Goal: Transaction & Acquisition: Subscribe to service/newsletter

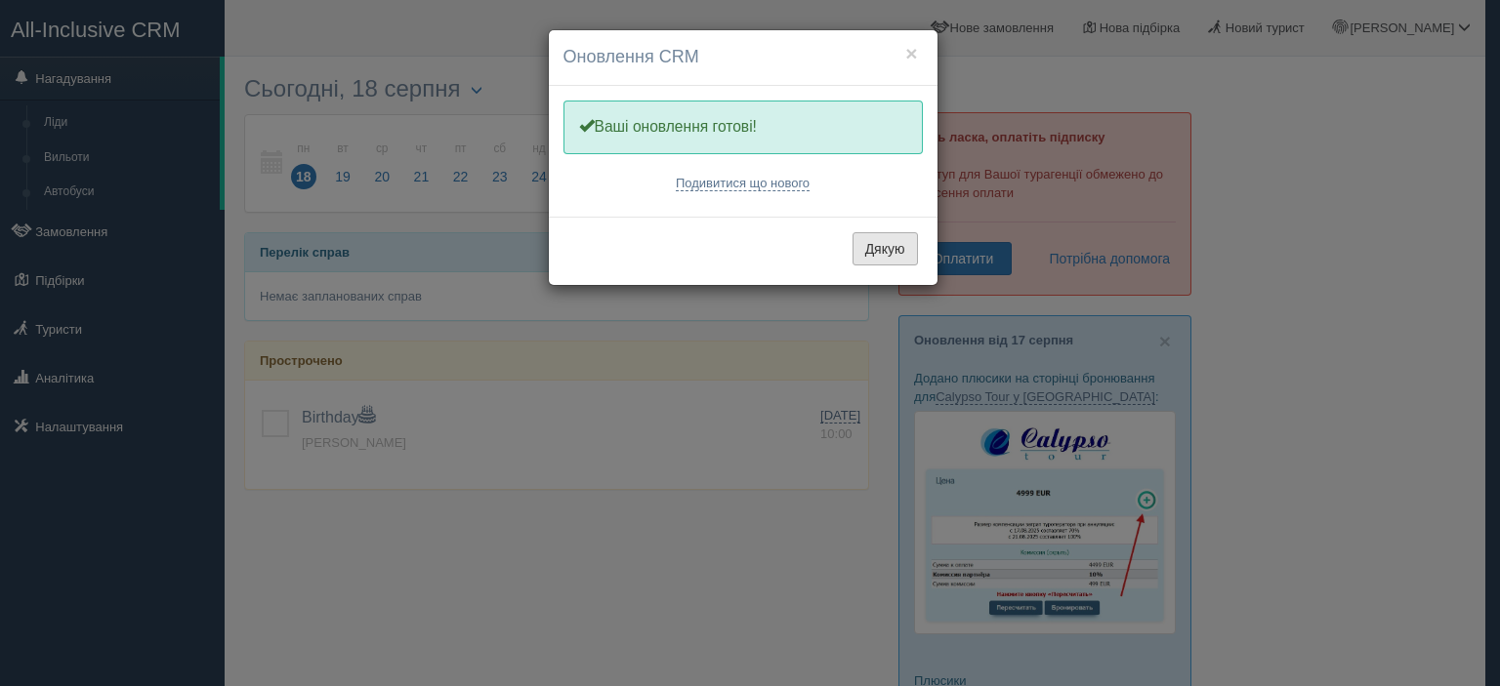
click at [895, 249] on button "Дякую" at bounding box center [884, 248] width 65 height 33
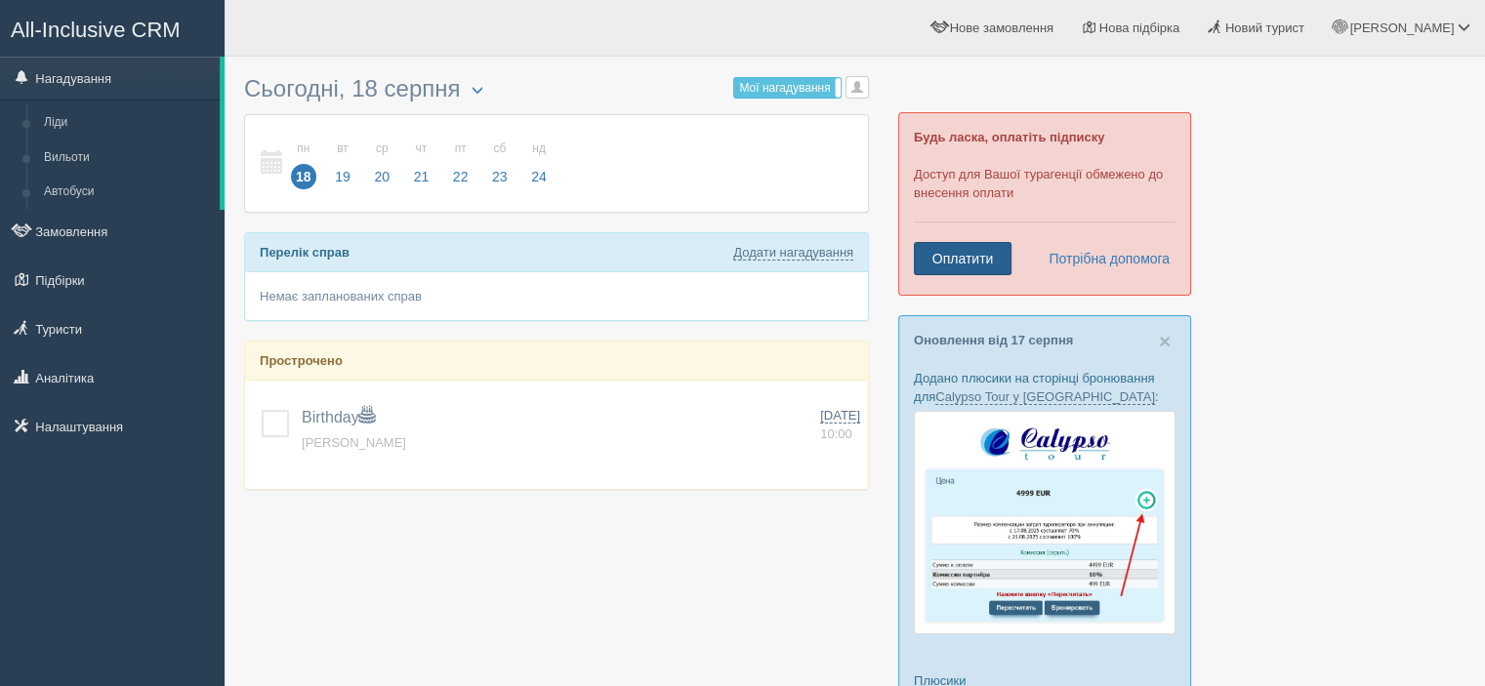
click at [972, 256] on link "Оплатити" at bounding box center [963, 258] width 98 height 33
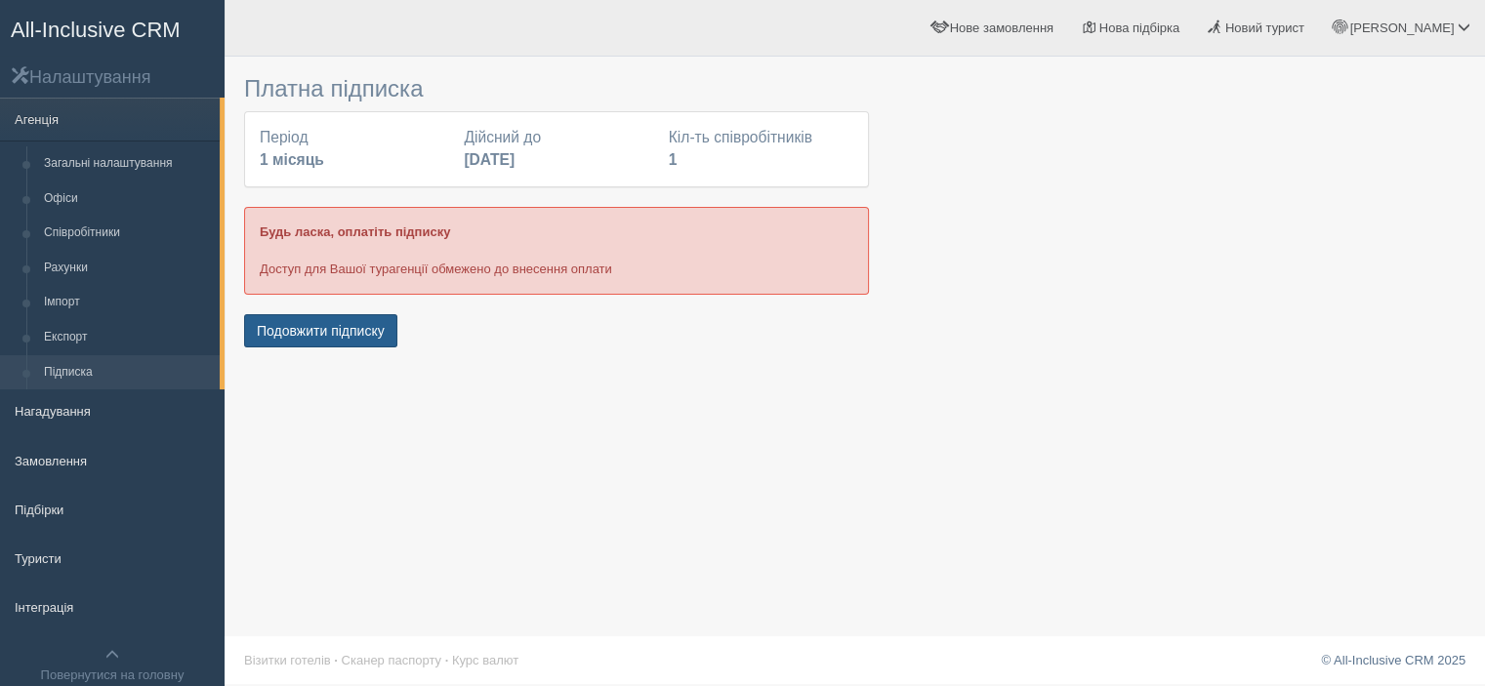
click at [295, 328] on button "Подовжити підписку" at bounding box center [320, 330] width 153 height 33
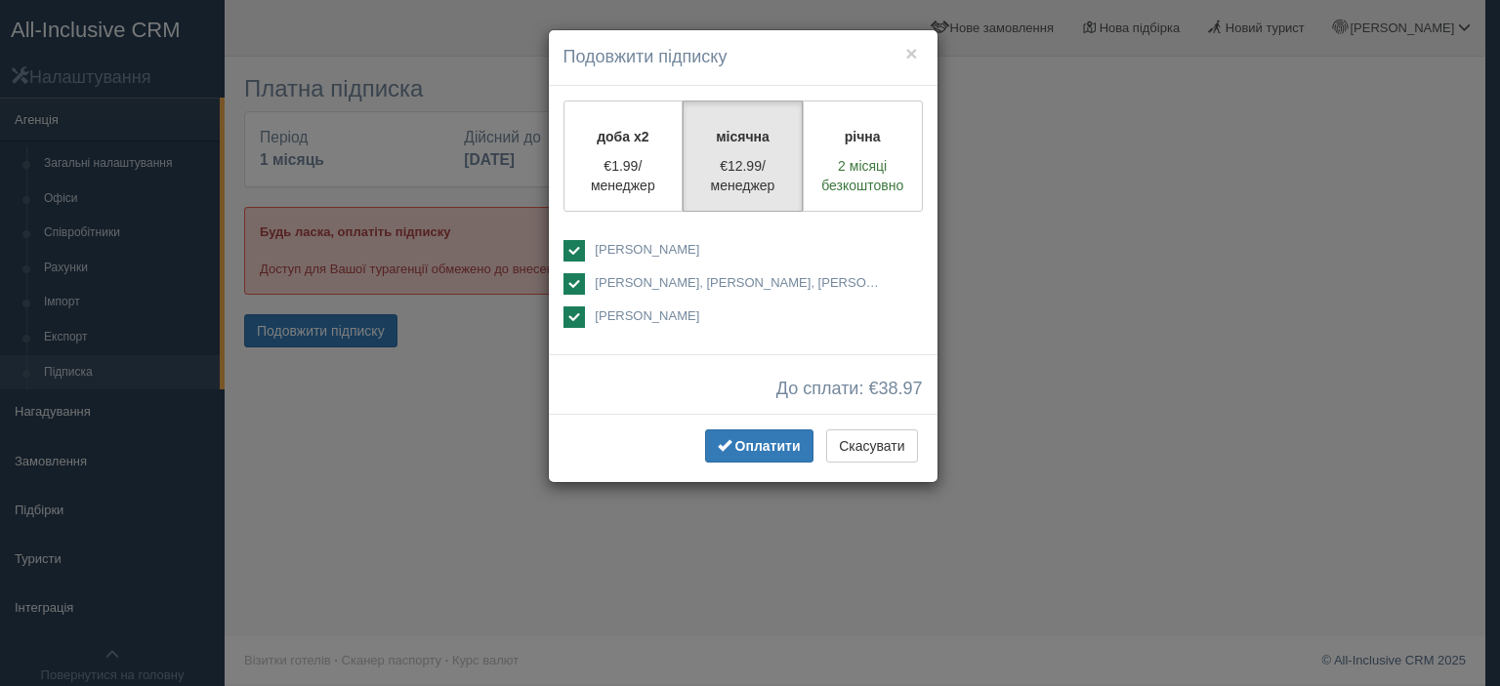
click at [570, 249] on ins at bounding box center [573, 250] width 21 height 21
checkbox input "false"
click at [573, 319] on ins at bounding box center [573, 317] width 21 height 21
checkbox input "false"
click at [750, 440] on span "Оплатити" at bounding box center [767, 446] width 65 height 16
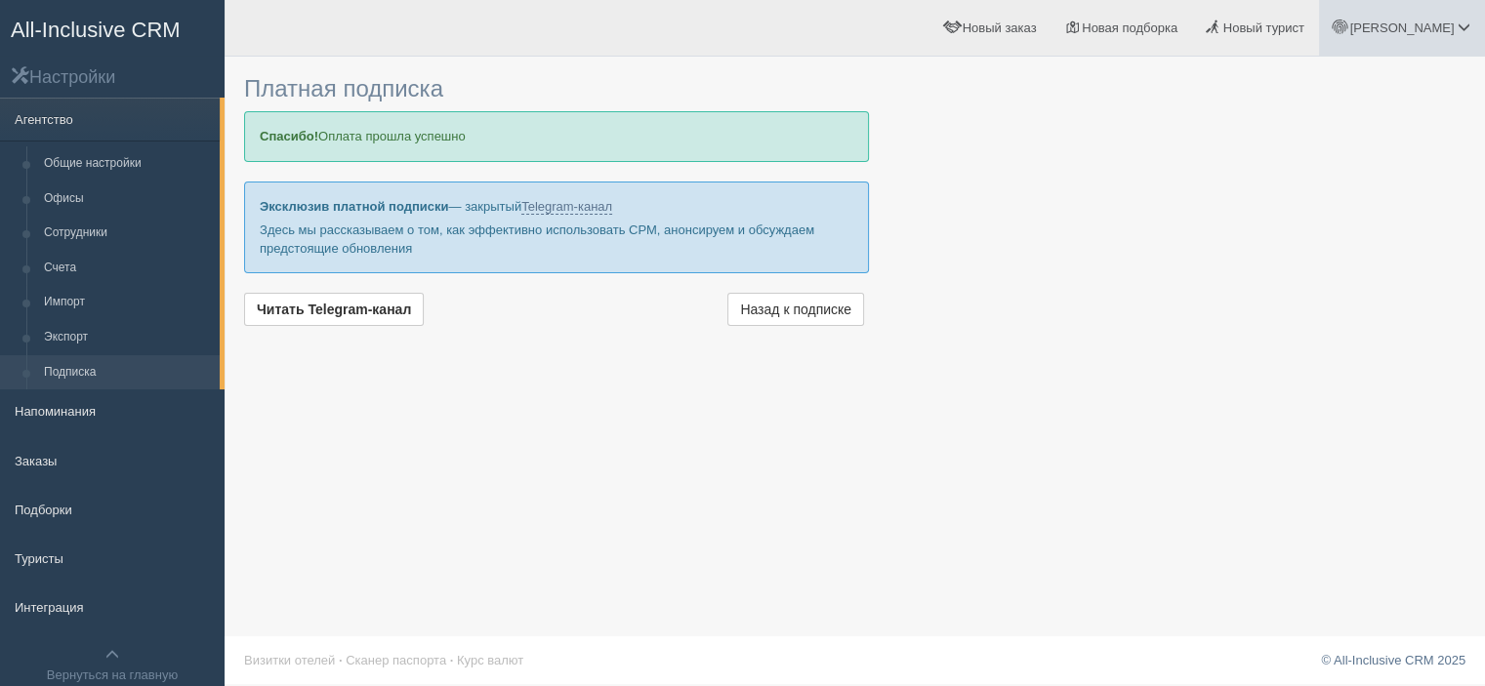
click at [1454, 26] on span "[PERSON_NAME]" at bounding box center [1401, 28] width 104 height 15
click at [1340, 252] on link "Выход" at bounding box center [1377, 253] width 213 height 42
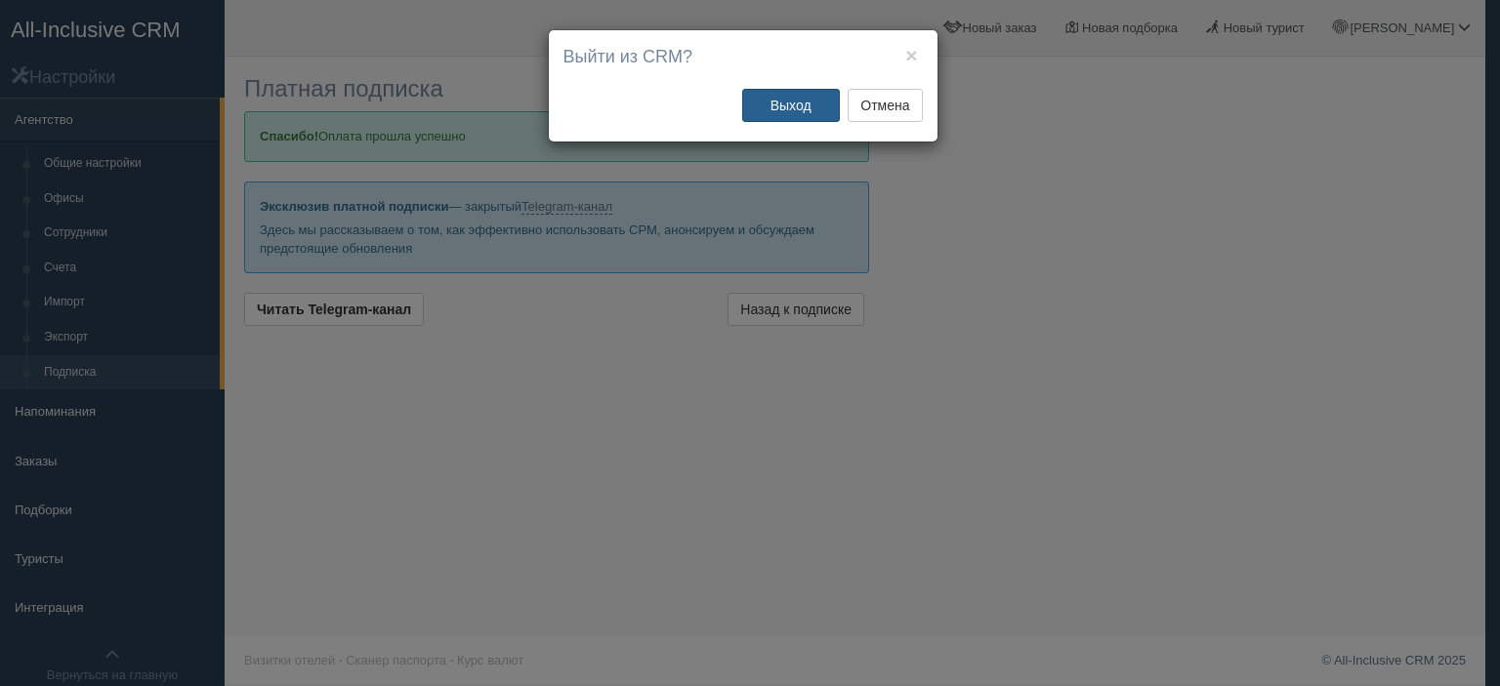
click at [795, 102] on button "Выход" at bounding box center [791, 105] width 98 height 33
